Goal: Complete application form

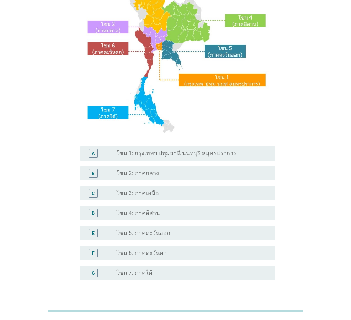
scroll to position [107, 0]
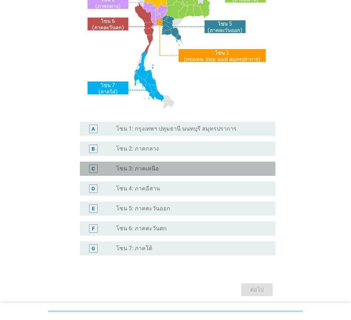
click at [147, 168] on label "โซน 3: ภาคเหนือ" at bounding box center [137, 168] width 43 height 7
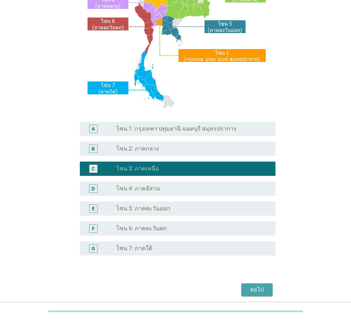
click at [252, 293] on div "ต่อไป" at bounding box center [257, 290] width 20 height 9
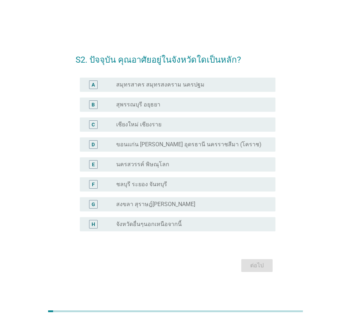
click at [157, 124] on label "เชียงใหม่ เชียงราย" at bounding box center [138, 124] width 45 height 7
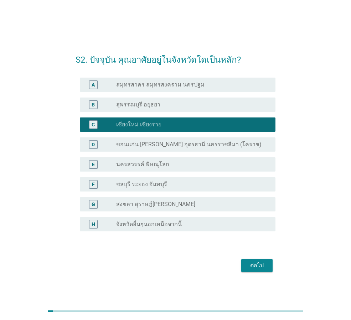
click at [259, 263] on div "ต่อไป" at bounding box center [257, 265] width 20 height 9
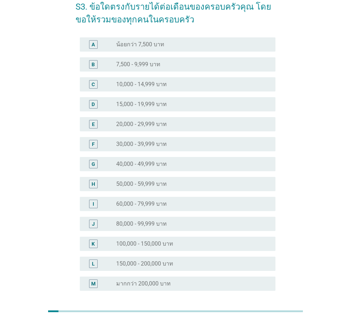
scroll to position [101, 0]
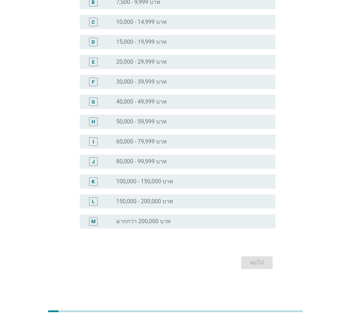
click at [168, 226] on div "M radio_button_unchecked มากกว่า 200,000 บาท" at bounding box center [176, 222] width 200 height 20
click at [169, 221] on div "radio_button_unchecked มากกว่า 200,000 บาท" at bounding box center [190, 221] width 148 height 7
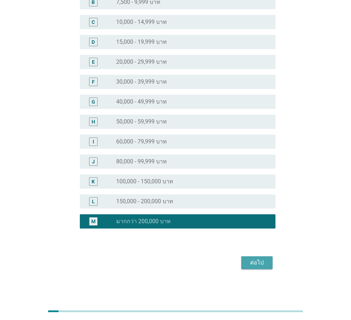
click at [252, 264] on div "ต่อไป" at bounding box center [257, 263] width 20 height 9
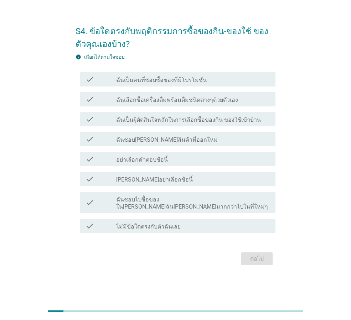
scroll to position [0, 0]
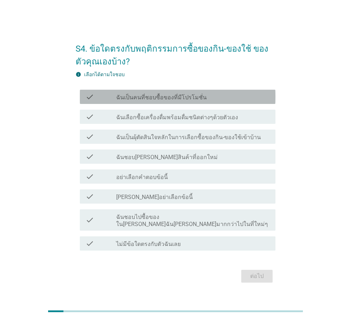
click at [178, 100] on label "ฉันเป็นคนที่ชอบซื้อของที่มีโปรโมชั่น" at bounding box center [161, 97] width 90 height 7
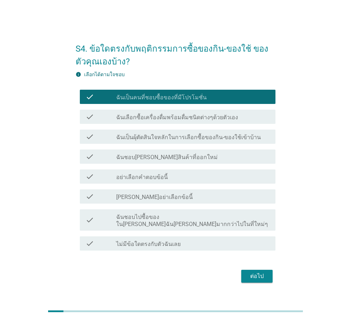
click at [178, 121] on label "ฉันเลือกซื้อเครื่องดื่มพร้อมดื่มชนิดต่างๆด้วยตัวเอง" at bounding box center [177, 117] width 122 height 7
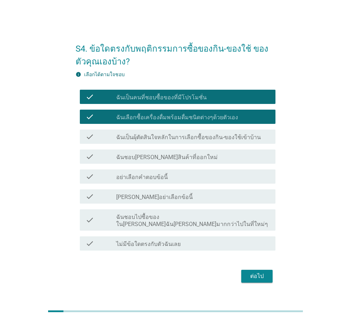
click at [178, 141] on label "ฉันเป็นผุ้ตัดสินใจหลักในการเลือกซื้อของกิน-ของใช้เข้าบ้าน" at bounding box center [188, 137] width 145 height 7
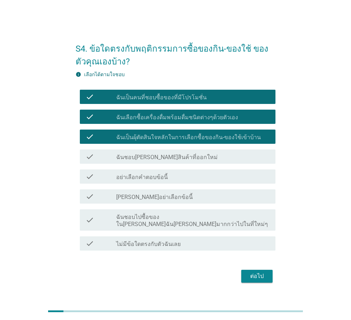
click at [173, 159] on label "ฉันชอบ[PERSON_NAME]สินค้าที่ออกใหม่" at bounding box center [167, 157] width 102 height 7
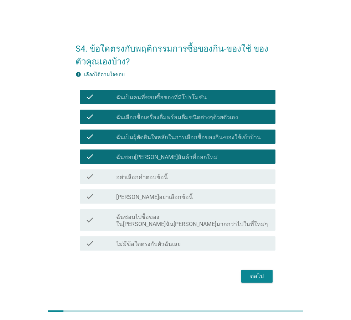
click at [167, 218] on label "ฉันชอบไปซื้อของใน[PERSON_NAME]ฉัน[PERSON_NAME]มากกว่าไปในที่ใหม่ๆ" at bounding box center [193, 221] width 154 height 14
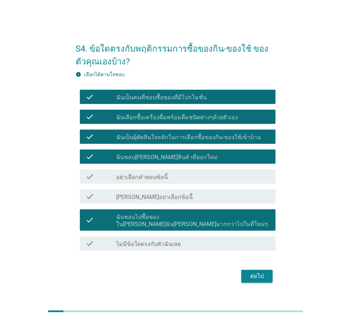
click at [249, 268] on div "ต่อไป" at bounding box center [176, 276] width 200 height 17
click at [253, 272] on div "ต่อไป" at bounding box center [257, 276] width 20 height 9
